Goal: Task Accomplishment & Management: Manage account settings

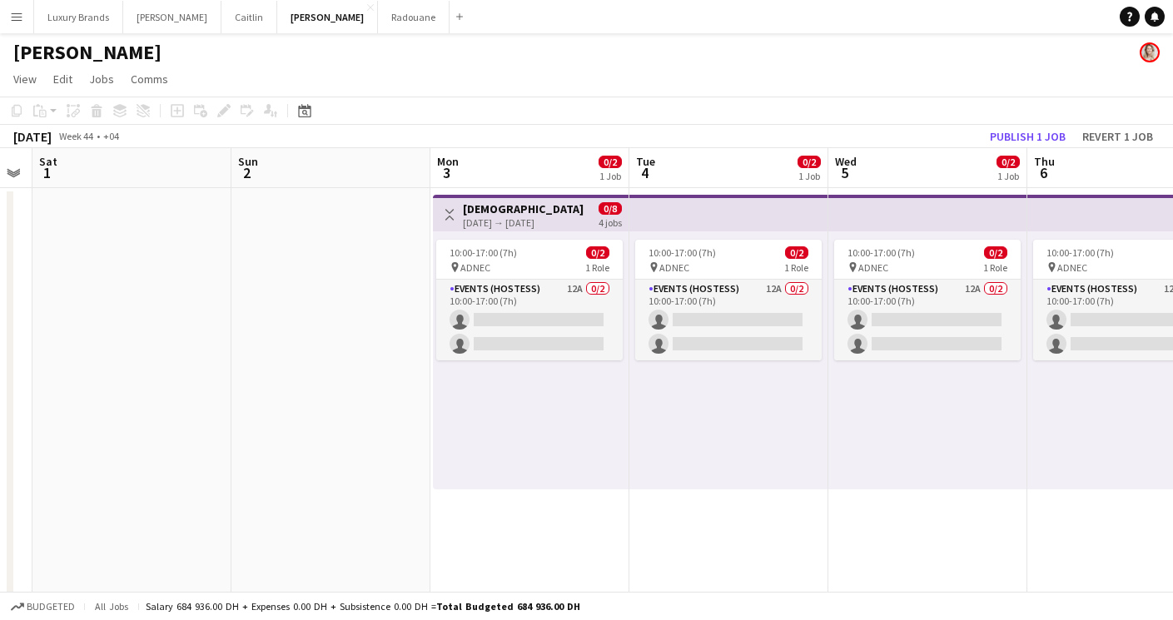
scroll to position [0, 566]
click at [506, 252] on span "10:00-17:00 (7h)" at bounding box center [481, 252] width 67 height 12
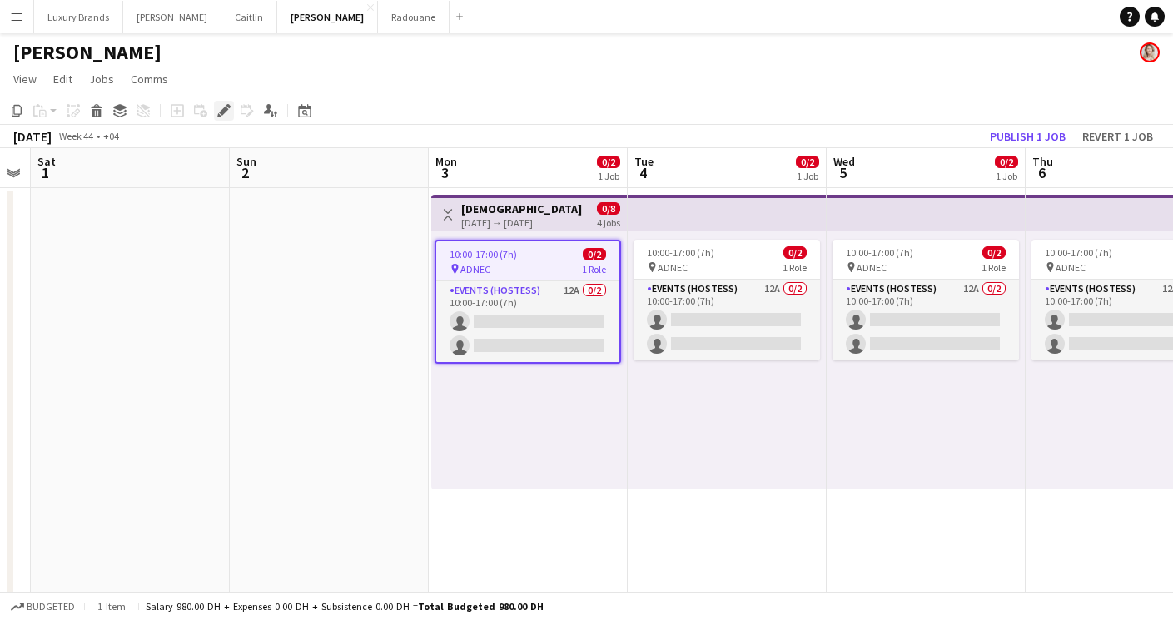
click at [223, 102] on div "Edit" at bounding box center [224, 111] width 20 height 20
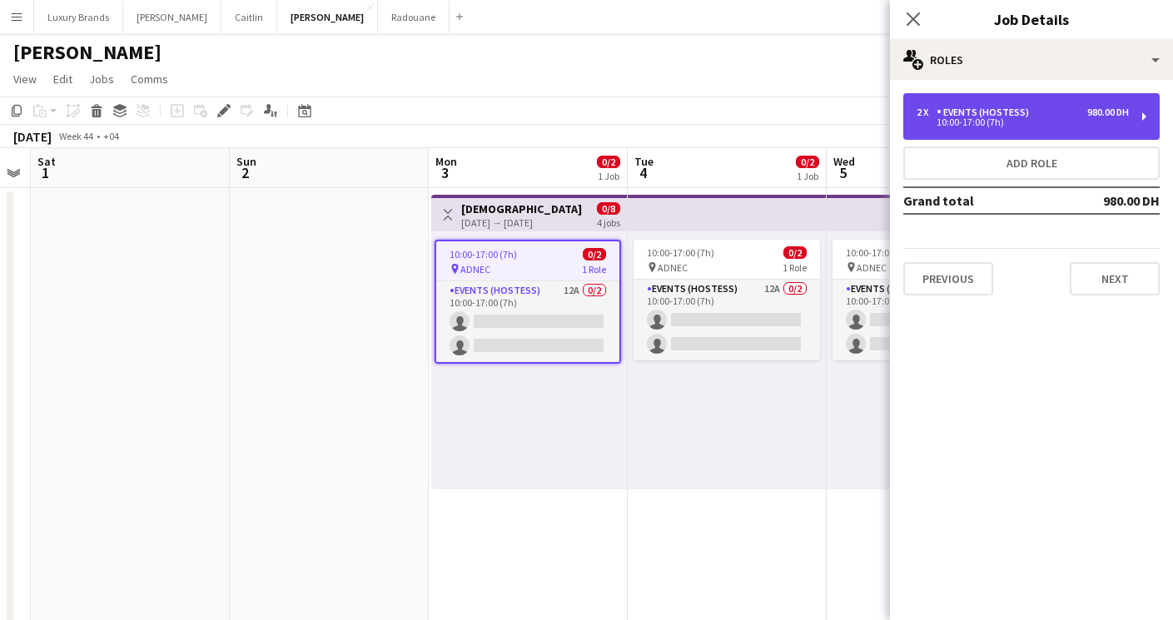
click at [983, 119] on div "10:00-17:00 (7h)" at bounding box center [1022, 122] width 212 height 8
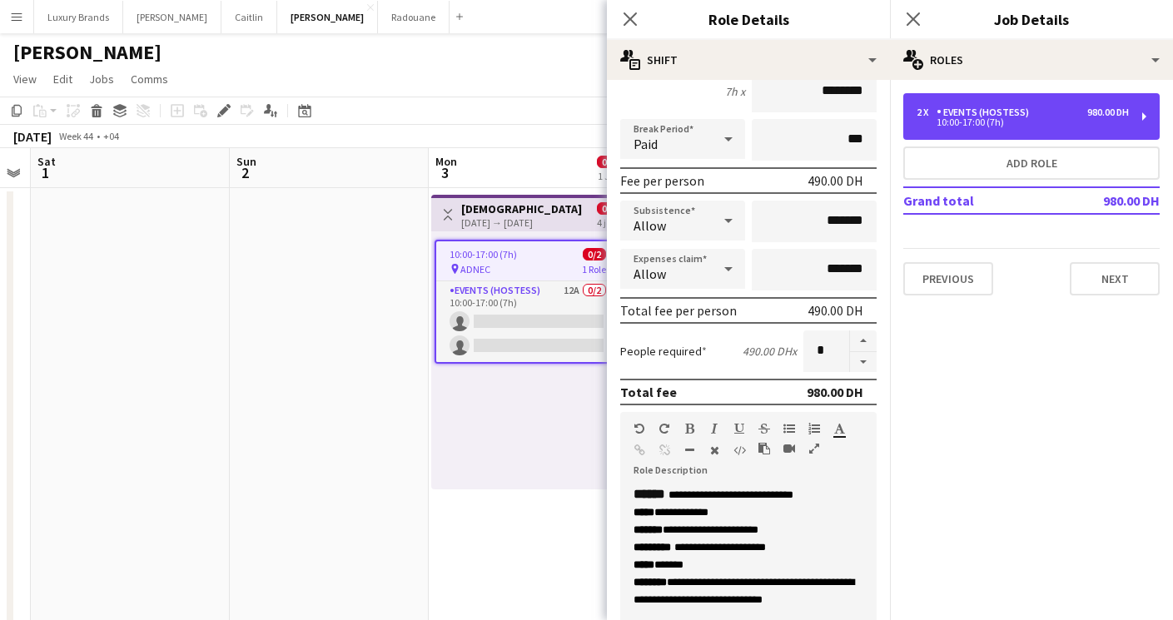
scroll to position [296, 0]
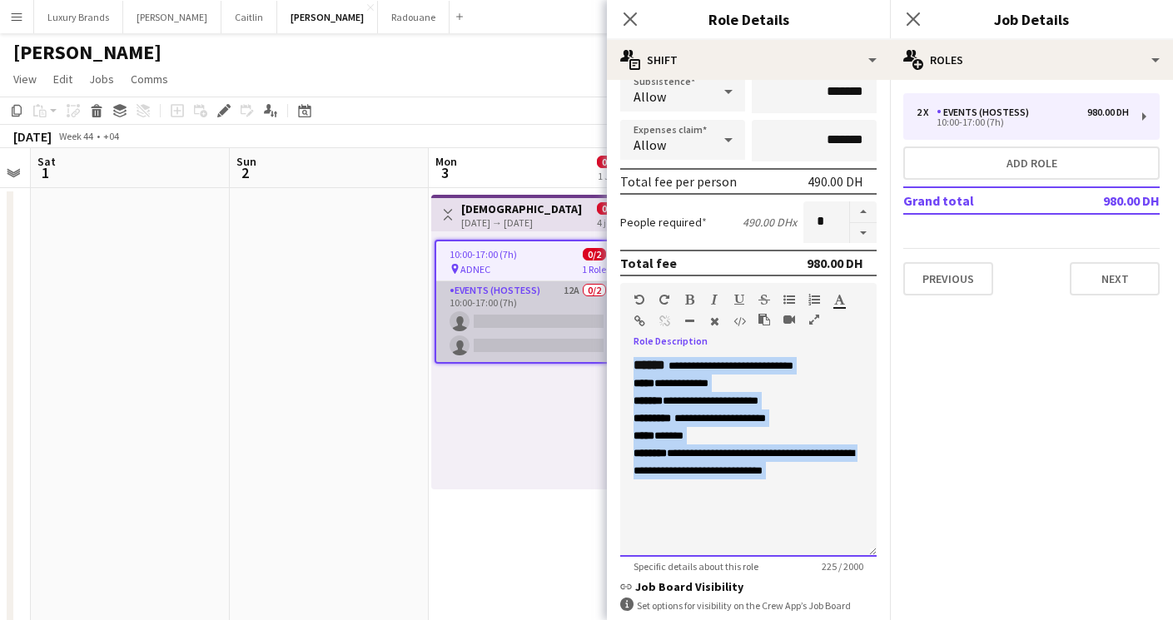
drag, startPoint x: 835, startPoint y: 482, endPoint x: 586, endPoint y: 315, distance: 299.4
click at [586, 315] on body "Menu Boards Boards Boards All jobs Status Workforce Workforce My Workforce Recr…" at bounding box center [586, 497] width 1173 height 995
copy div "**********"
